Goal: Navigation & Orientation: Find specific page/section

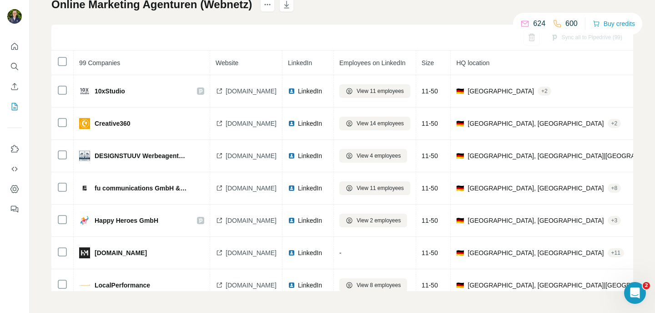
scroll to position [2807, 0]
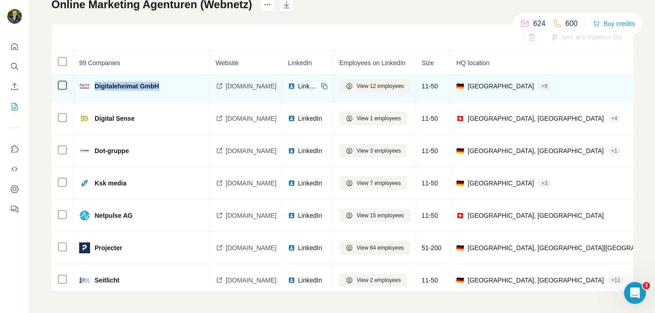
click at [217, 82] on icon at bounding box center [219, 85] width 7 height 7
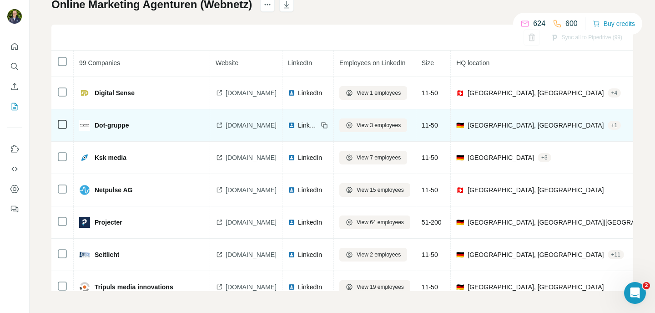
scroll to position [2834, 0]
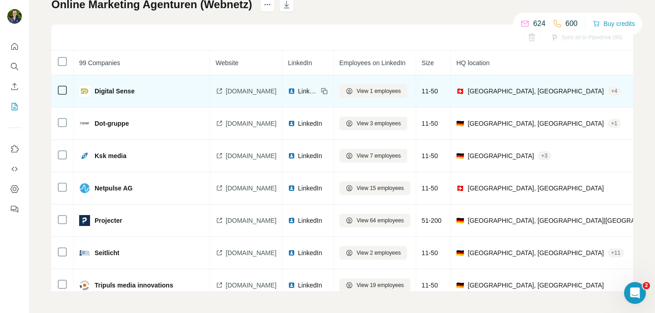
click at [220, 91] on icon at bounding box center [219, 90] width 7 height 7
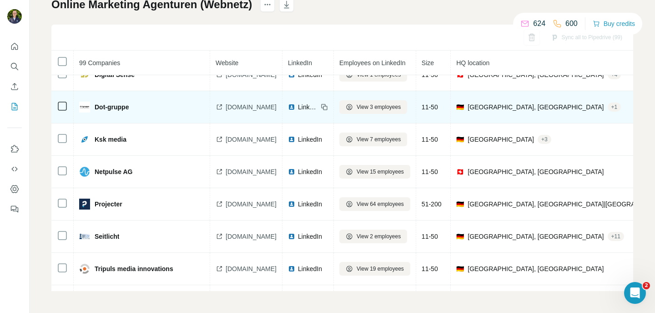
scroll to position [2852, 0]
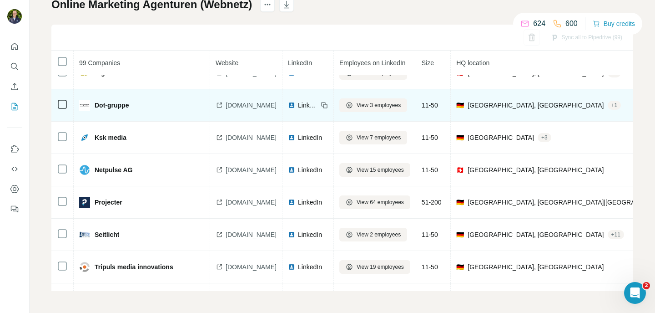
click at [217, 104] on icon at bounding box center [219, 104] width 7 height 7
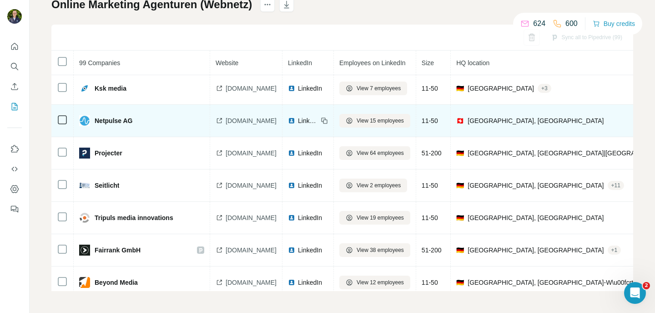
scroll to position [2902, 0]
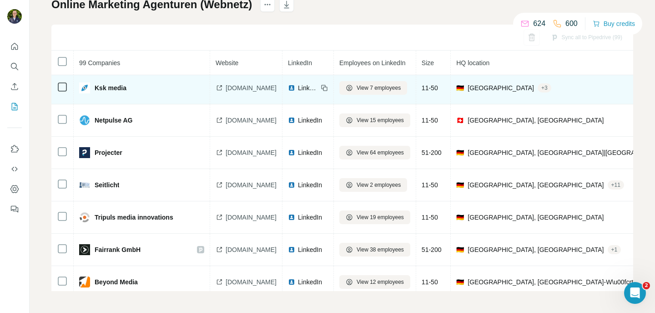
click at [219, 84] on icon at bounding box center [219, 87] width 7 height 7
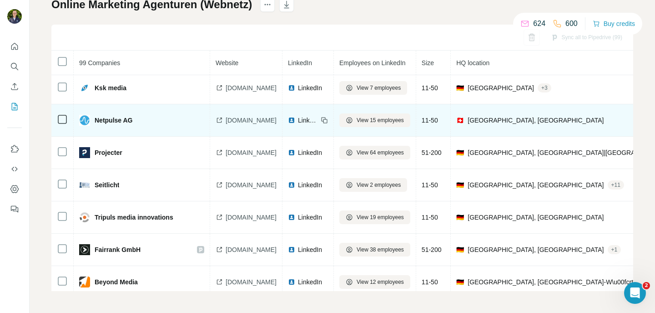
click at [219, 121] on icon at bounding box center [219, 119] width 7 height 7
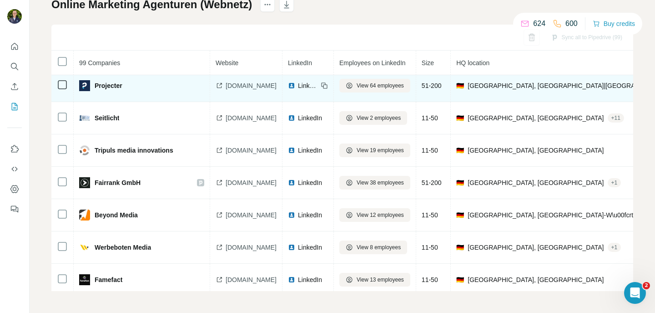
scroll to position [2971, 0]
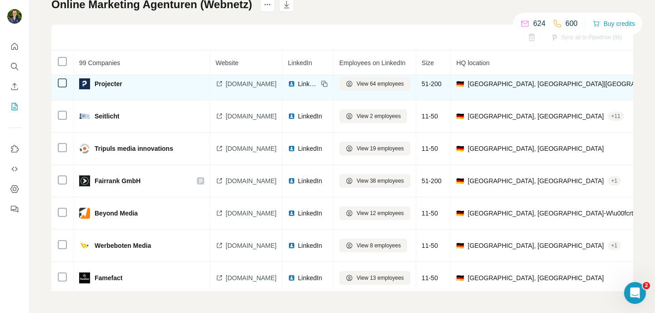
click at [240, 85] on span "projecter.de" at bounding box center [251, 83] width 51 height 9
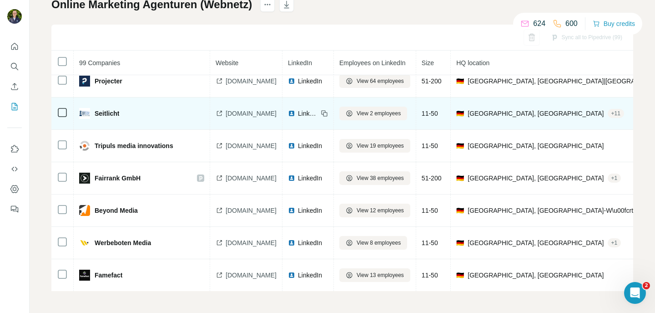
scroll to position [2974, 0]
click at [254, 113] on span "seitlicht.de" at bounding box center [251, 112] width 51 height 9
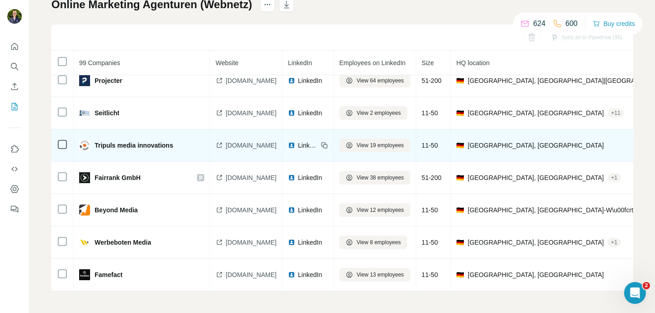
click at [225, 144] on div "tripuls.de" at bounding box center [246, 145] width 61 height 9
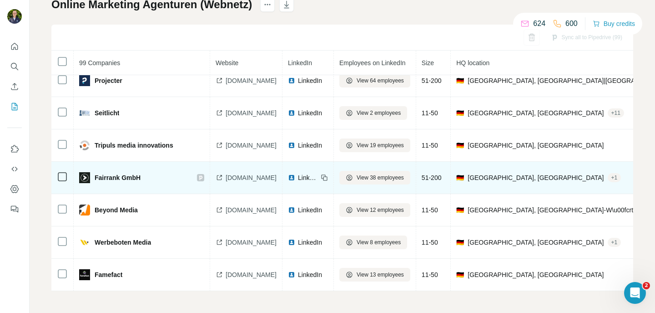
click at [227, 178] on span "fairrank.de" at bounding box center [251, 177] width 51 height 9
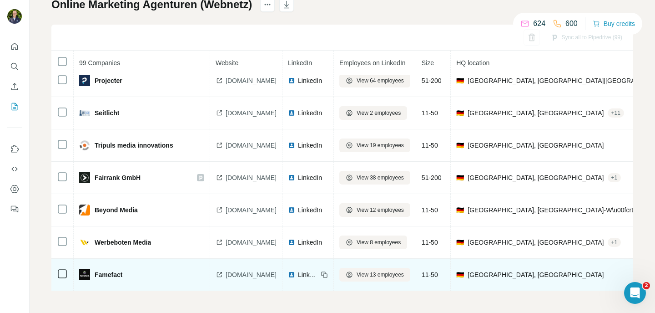
click at [242, 276] on span "famefact.com" at bounding box center [251, 274] width 51 height 9
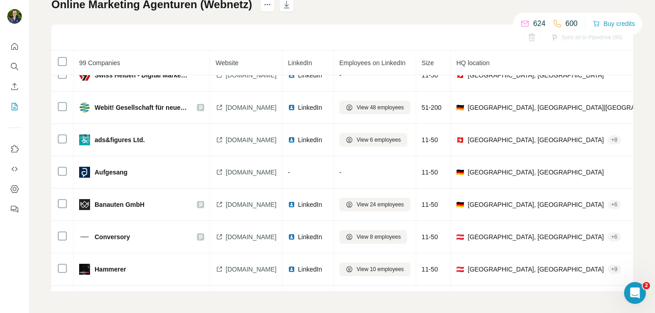
scroll to position [0, 0]
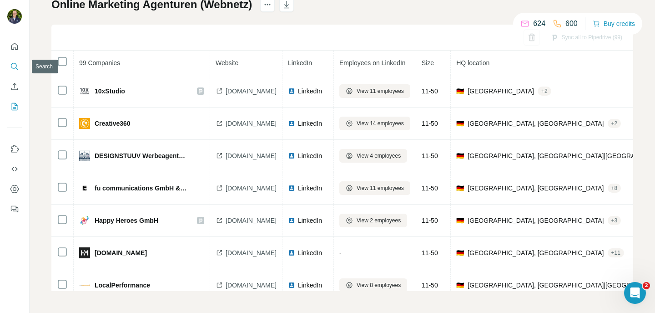
click at [18, 70] on icon "Search" at bounding box center [14, 66] width 9 height 9
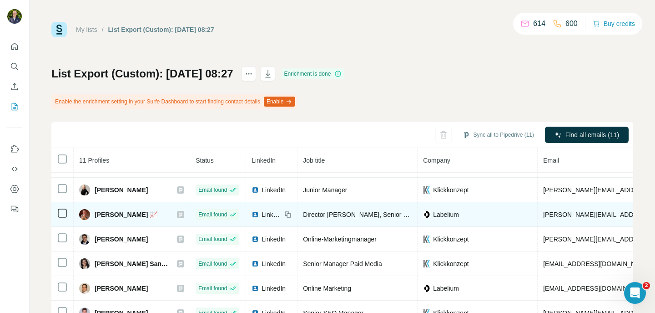
scroll to position [55, 0]
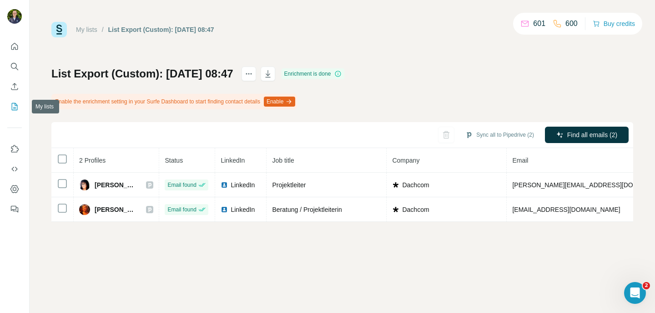
click at [16, 105] on icon "My lists" at bounding box center [14, 106] width 9 height 9
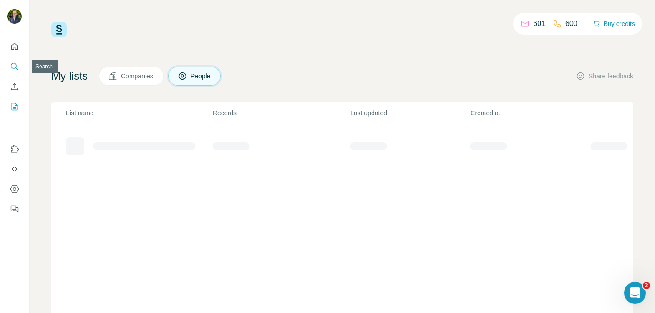
click at [16, 47] on icon "Quick start" at bounding box center [14, 46] width 9 height 9
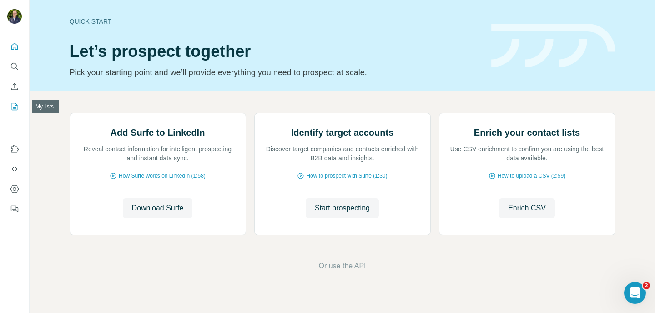
click at [16, 111] on icon "My lists" at bounding box center [14, 106] width 9 height 9
